Goal: Information Seeking & Learning: Learn about a topic

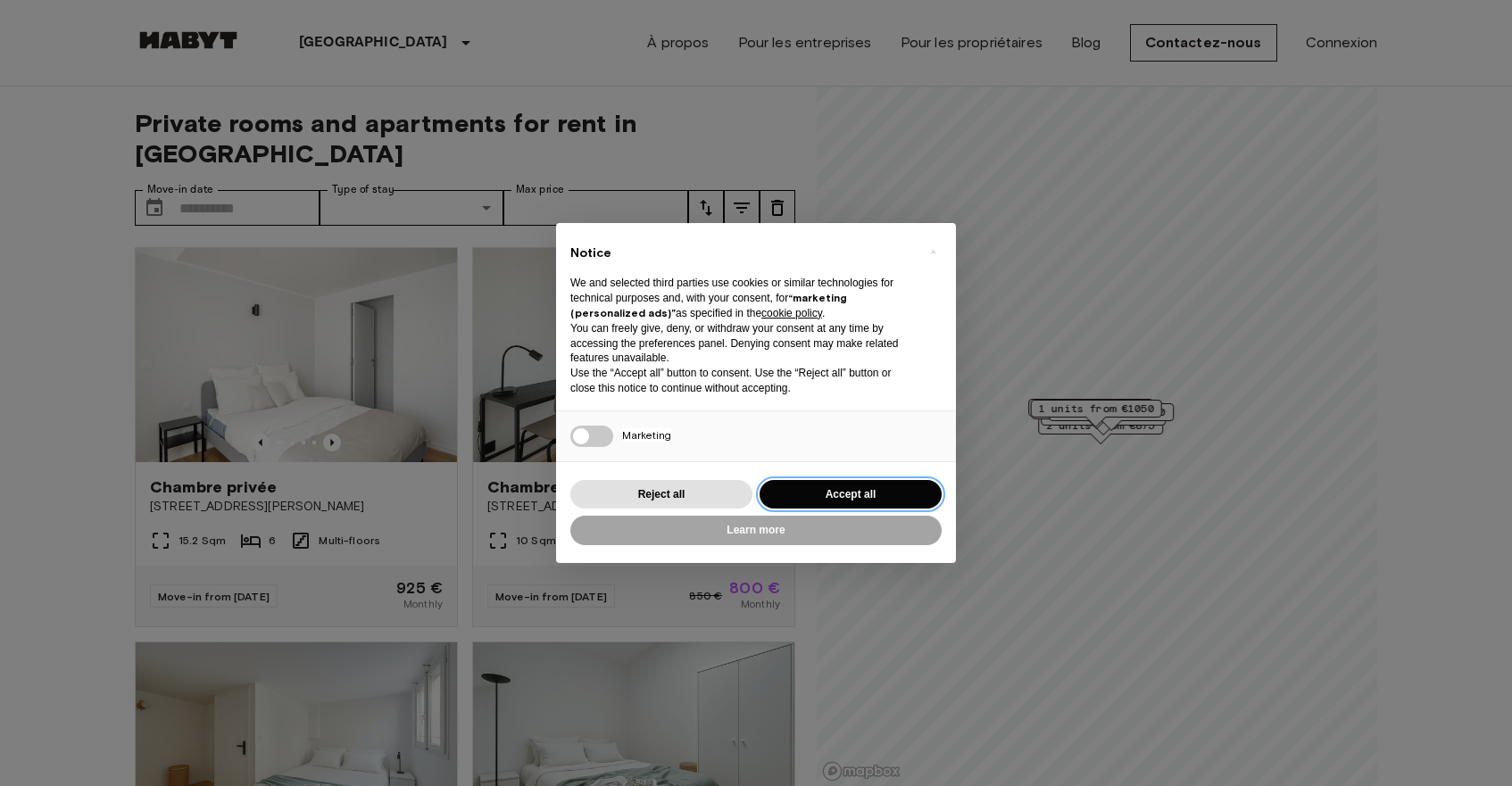
click at [818, 490] on button "Accept all" at bounding box center [850, 495] width 182 height 30
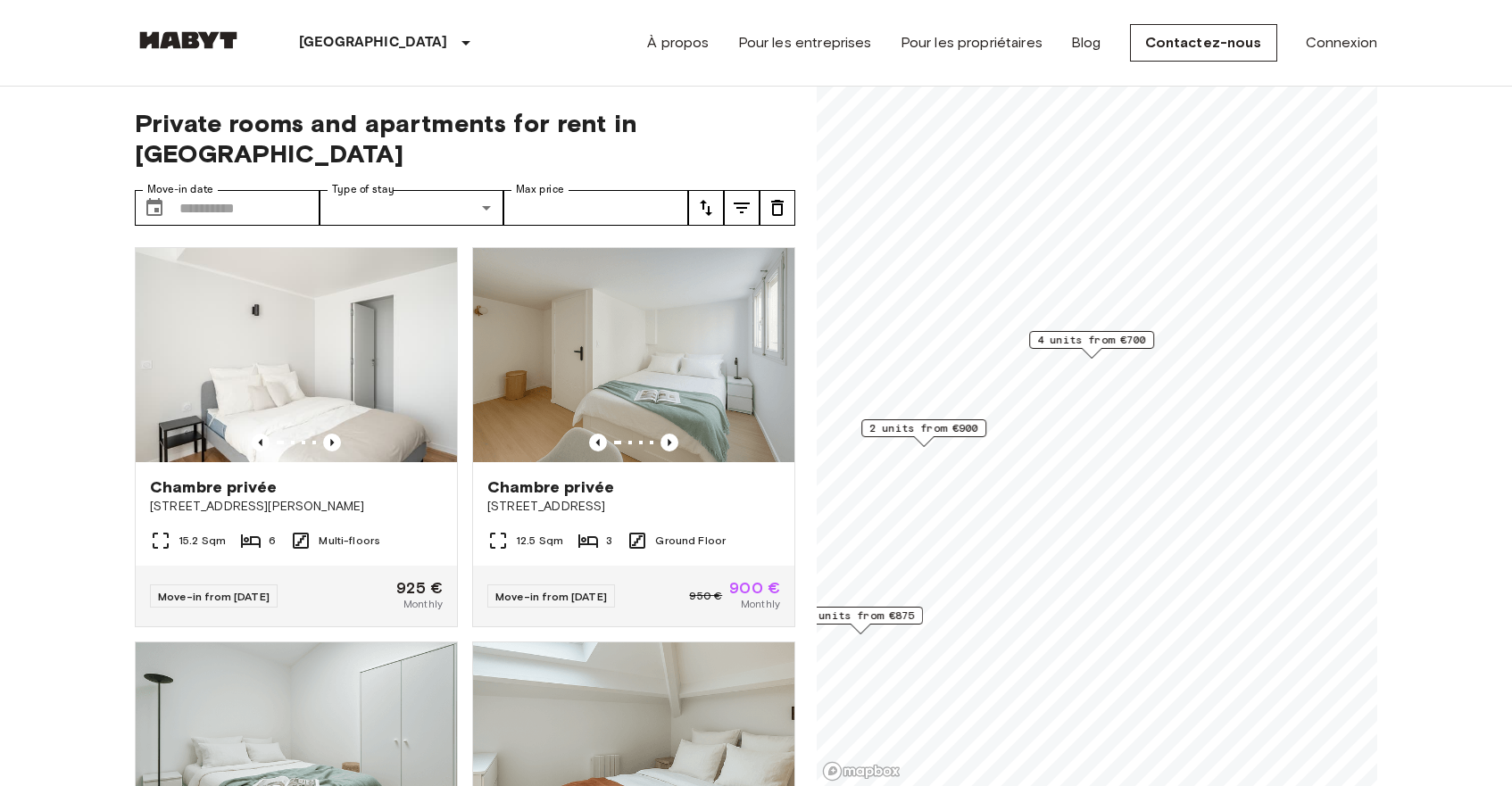
click at [1065, 332] on span "4 units from €700" at bounding box center [1092, 339] width 109 height 16
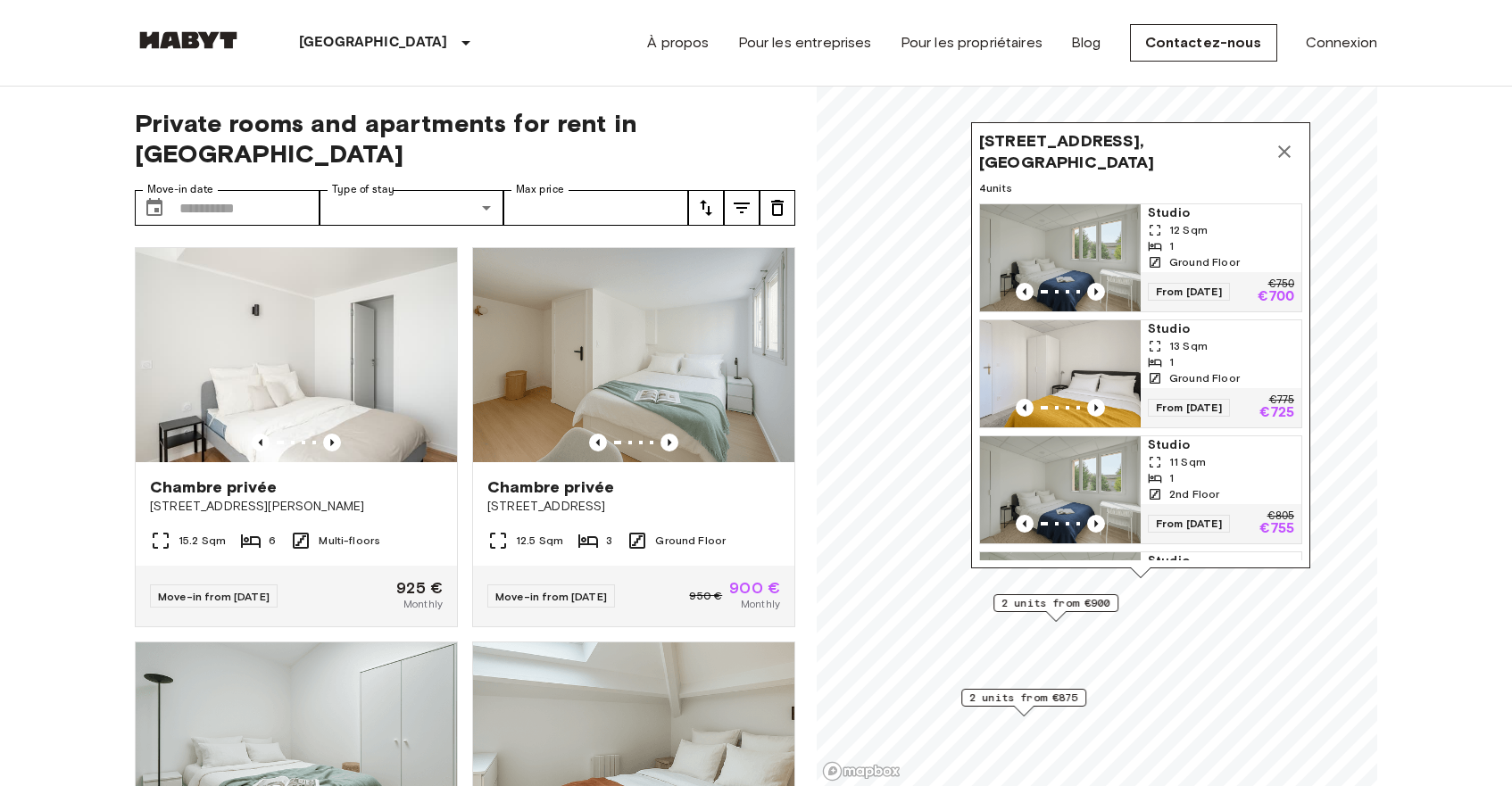
click at [1287, 158] on icon "Map marker" at bounding box center [1285, 152] width 22 height 22
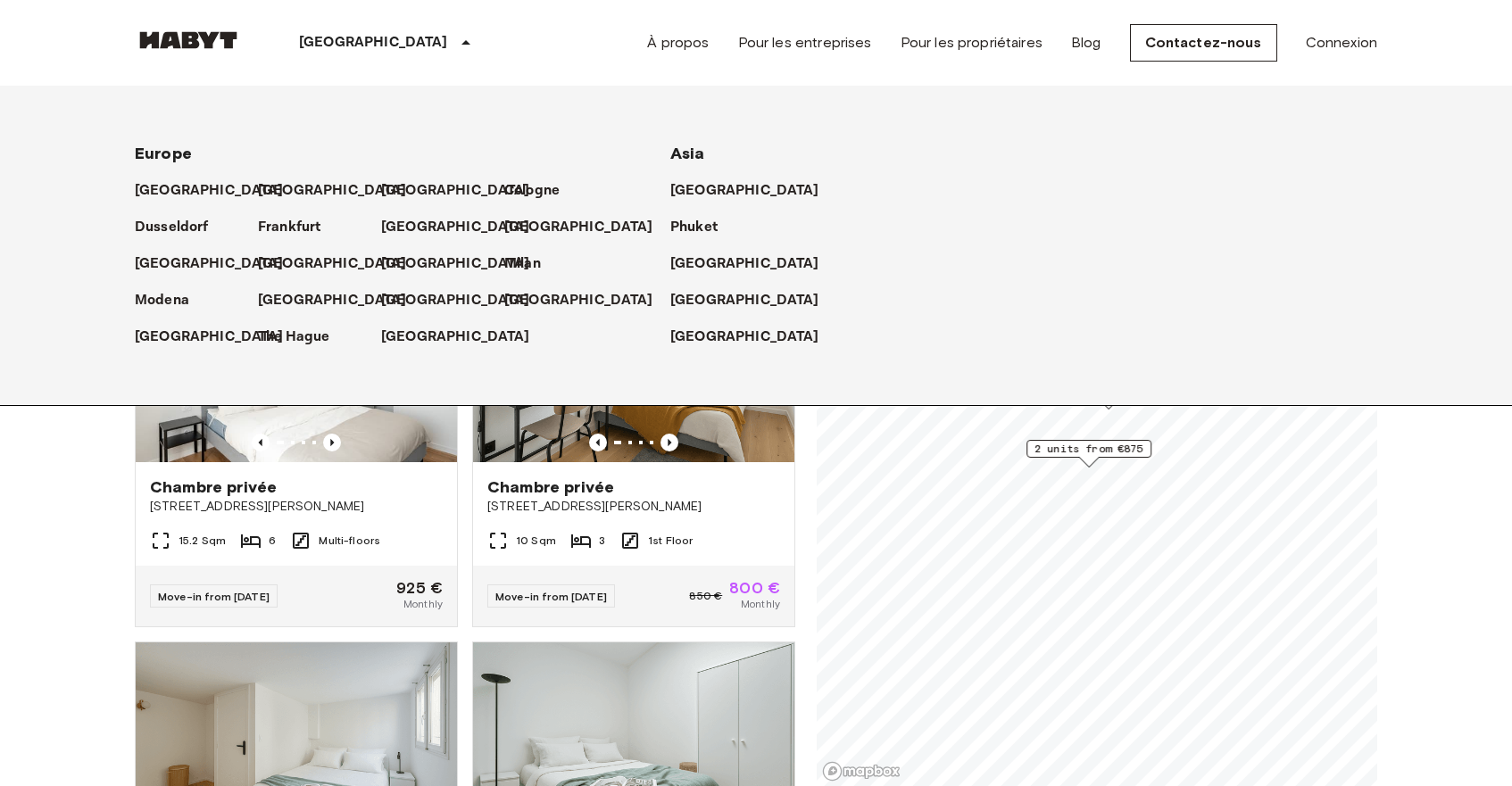
click at [319, 34] on p "[GEOGRAPHIC_DATA]" at bounding box center [373, 43] width 149 height 22
click at [325, 39] on p "[GEOGRAPHIC_DATA]" at bounding box center [373, 43] width 149 height 22
